Goal: Book appointment/travel/reservation

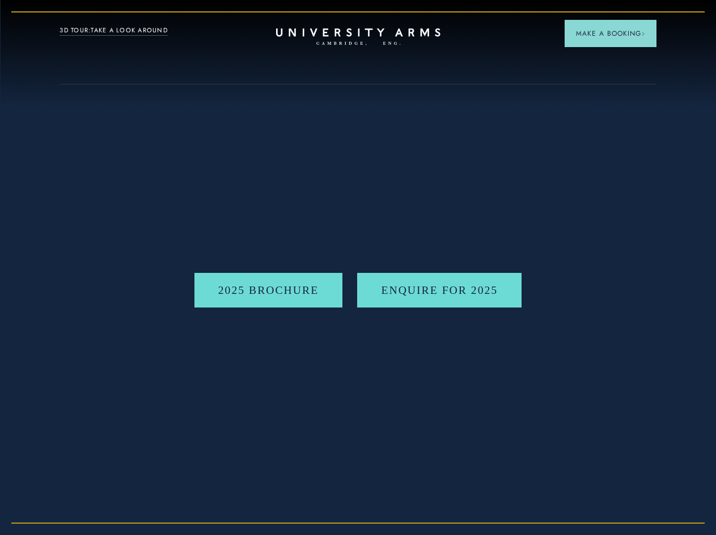
click at [609, 33] on span "Make a Booking" at bounding box center [610, 33] width 69 height 10
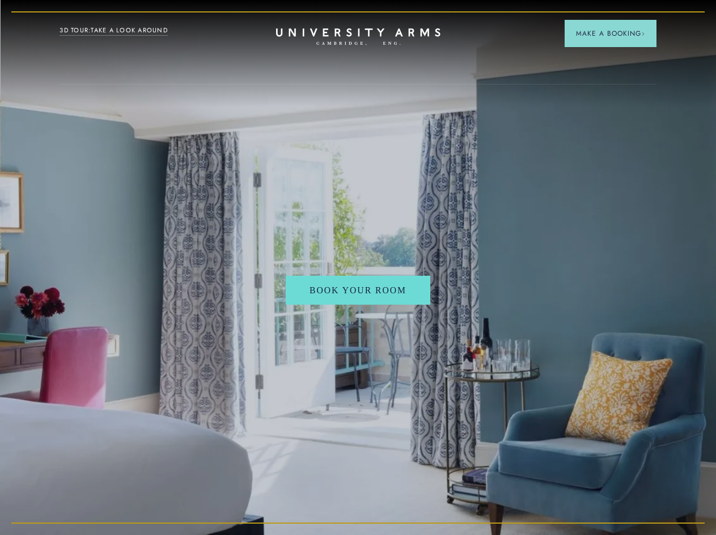
click at [609, 33] on span "Make a Booking" at bounding box center [610, 33] width 69 height 10
